Goal: Task Accomplishment & Management: Complete application form

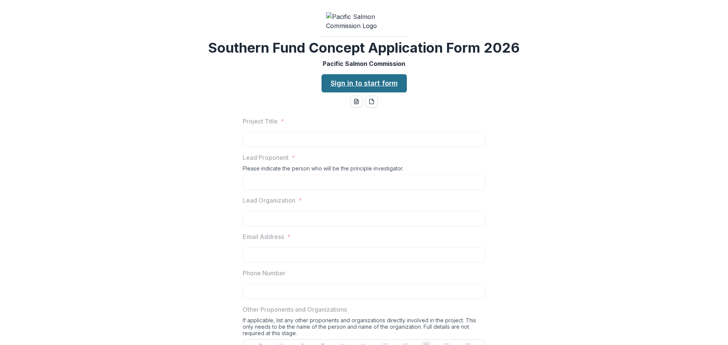
click at [374, 92] on link "Sign in to start form" at bounding box center [363, 83] width 85 height 18
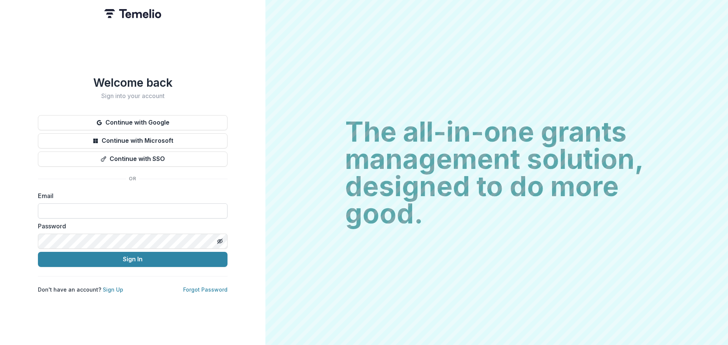
click at [78, 213] on input at bounding box center [133, 211] width 190 height 15
click at [44, 209] on input at bounding box center [133, 211] width 190 height 15
type input "**********"
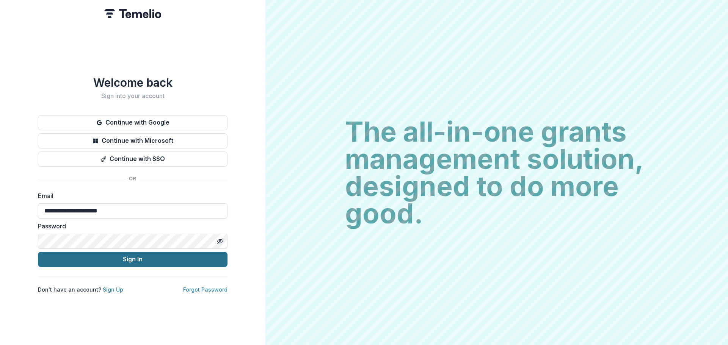
click at [99, 260] on button "Sign In" at bounding box center [133, 259] width 190 height 15
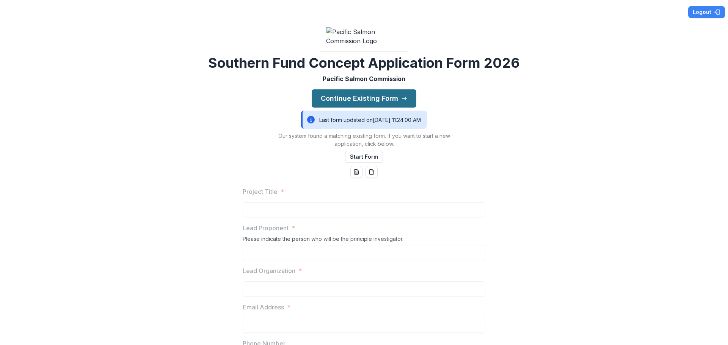
click at [393, 108] on button "Continue Existing Form" at bounding box center [364, 98] width 105 height 18
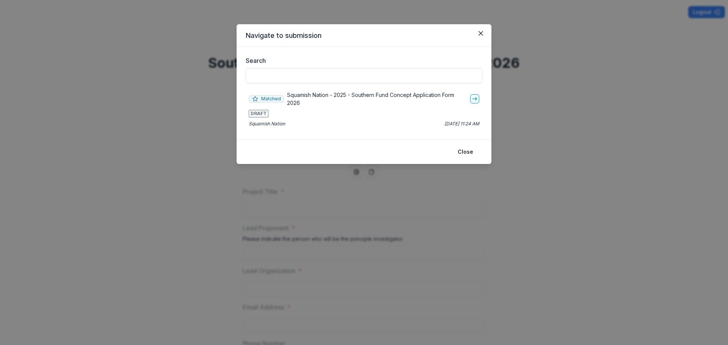
click at [336, 94] on p "Squamish Nation - 2025 - Southern Fund Concept Application Form 2026" at bounding box center [377, 99] width 180 height 16
click at [475, 101] on icon "go-to" at bounding box center [475, 99] width 6 height 6
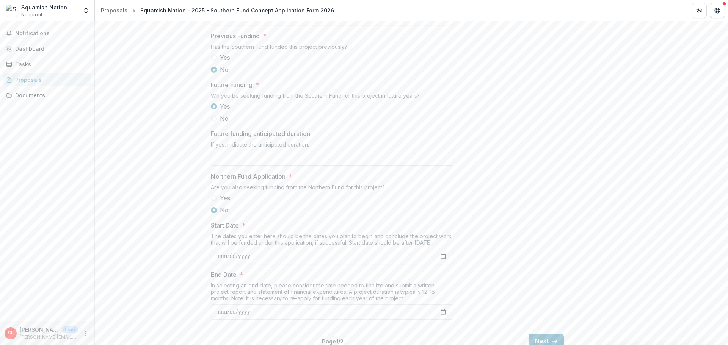
scroll to position [758, 0]
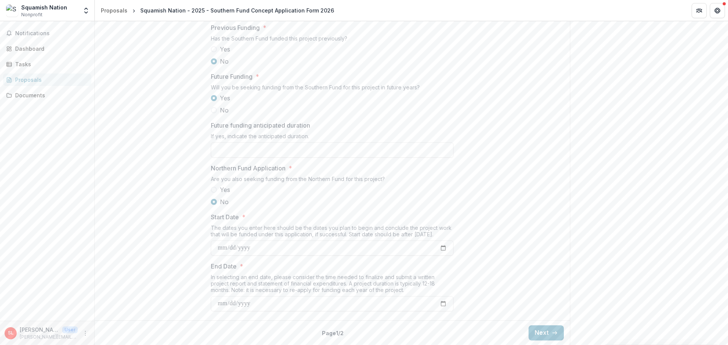
click at [214, 52] on span at bounding box center [214, 49] width 6 height 6
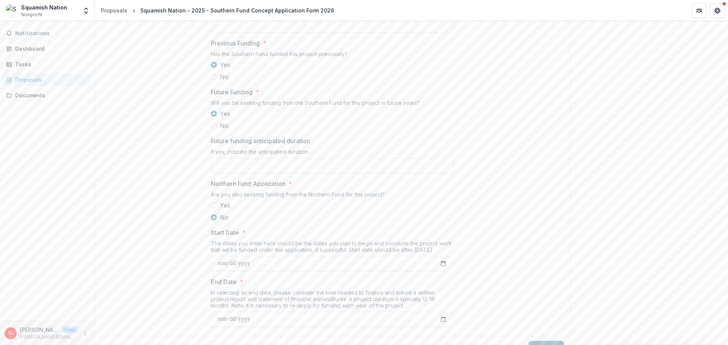
scroll to position [779, 0]
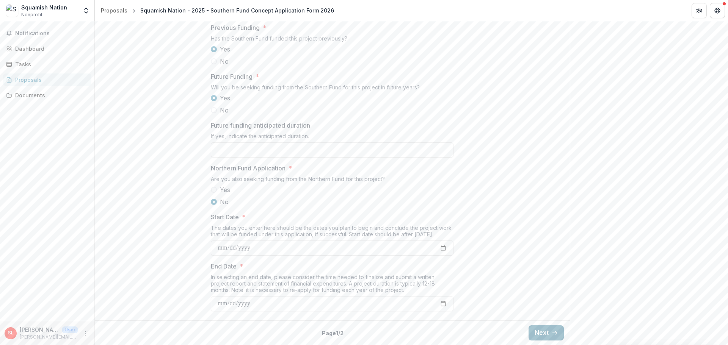
click at [548, 334] on button "Next" at bounding box center [545, 333] width 35 height 15
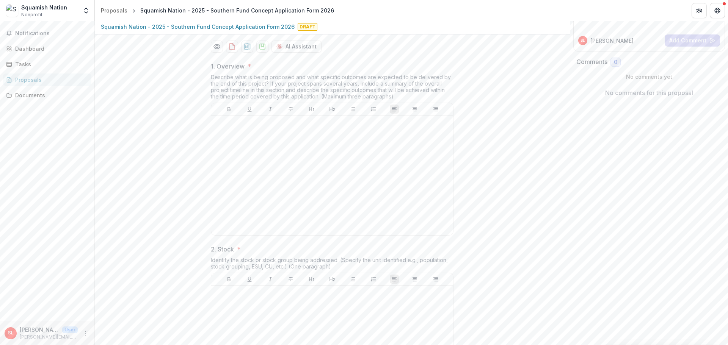
scroll to position [0, 0]
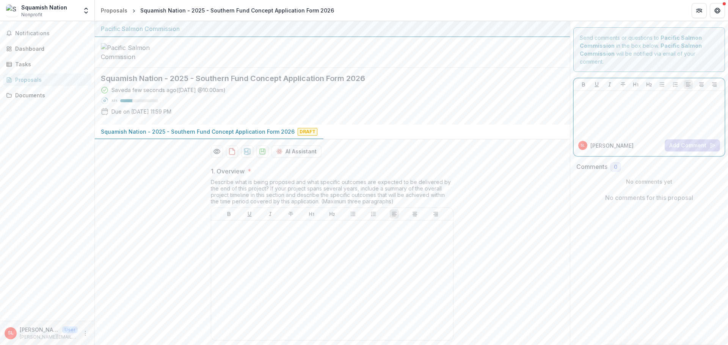
click at [615, 98] on p at bounding box center [649, 98] width 145 height 8
